Goal: Transaction & Acquisition: Download file/media

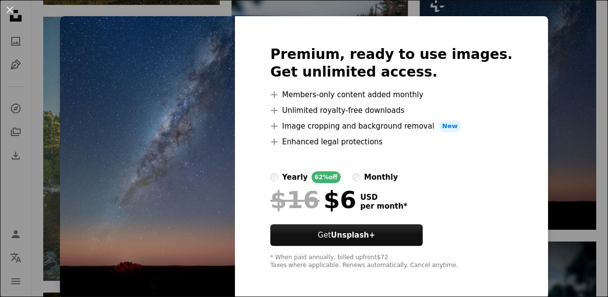
scroll to position [10, 0]
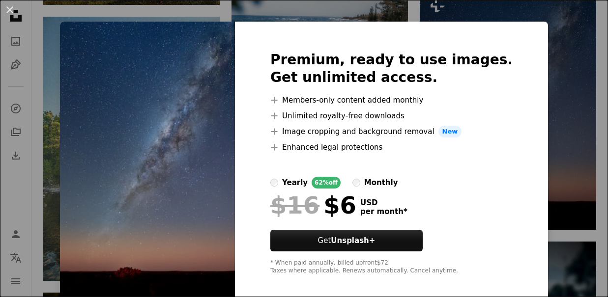
click at [543, 44] on div "An X shape Premium, ready to use images. Get unlimited access. A plus sign Memb…" at bounding box center [304, 148] width 608 height 297
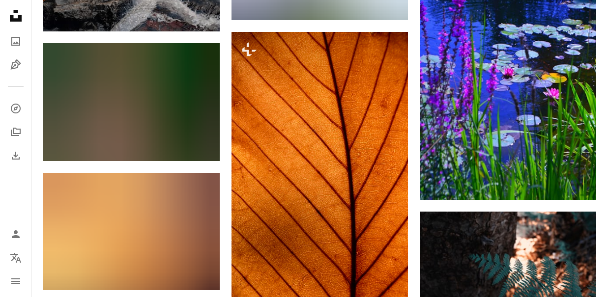
scroll to position [9895, 0]
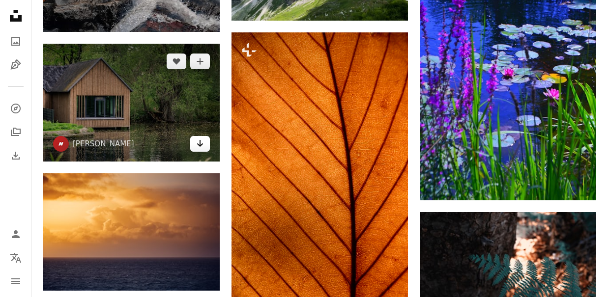
click at [197, 143] on icon "Arrow pointing down" at bounding box center [200, 144] width 8 height 12
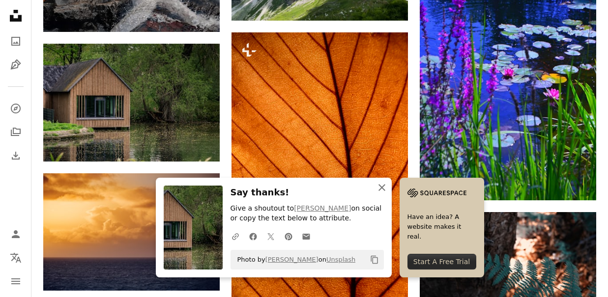
click at [384, 188] on icon "An X shape" at bounding box center [382, 188] width 12 height 12
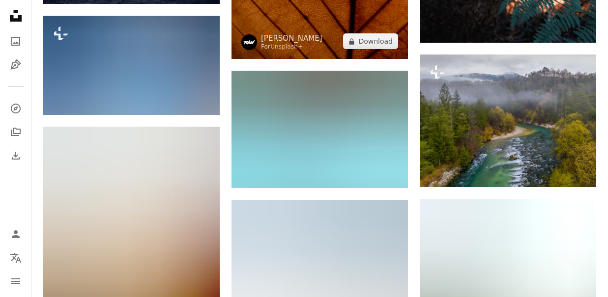
scroll to position [10183, 0]
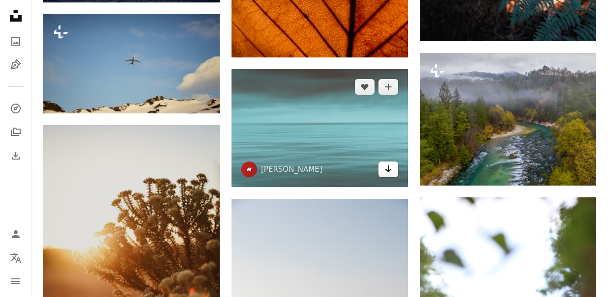
click at [391, 169] on icon "Arrow pointing down" at bounding box center [388, 169] width 8 height 12
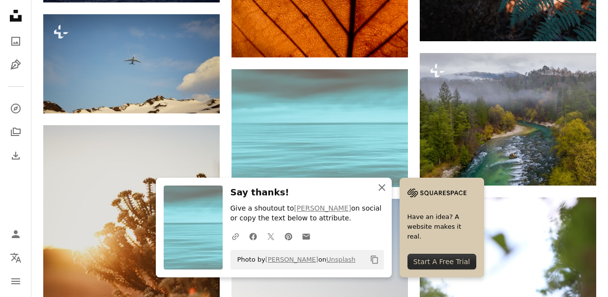
click at [380, 189] on icon "An X shape" at bounding box center [382, 188] width 12 height 12
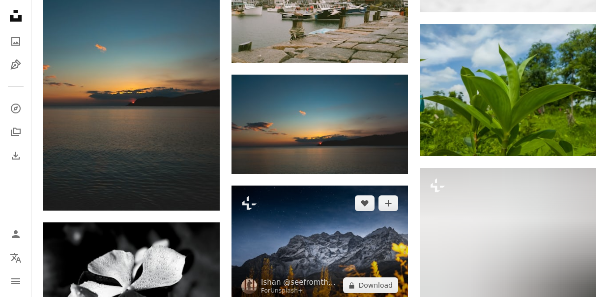
scroll to position [18109, 0]
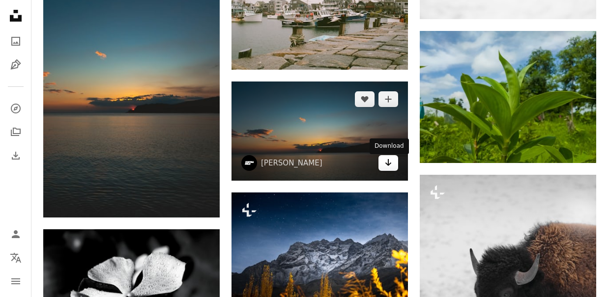
click at [384, 167] on link "Arrow pointing down" at bounding box center [388, 163] width 20 height 16
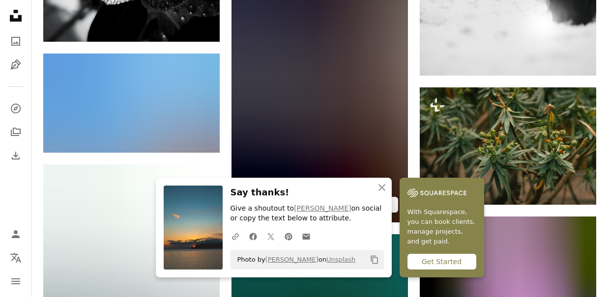
scroll to position [18474, 0]
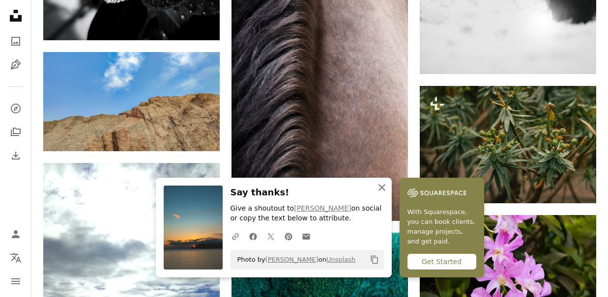
click at [381, 188] on icon "button" at bounding box center [381, 187] width 7 height 7
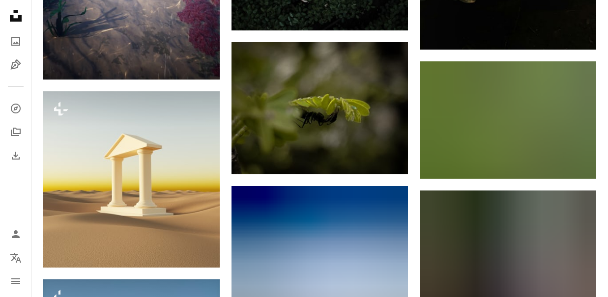
scroll to position [28910, 0]
